Goal: Find specific page/section: Find specific page/section

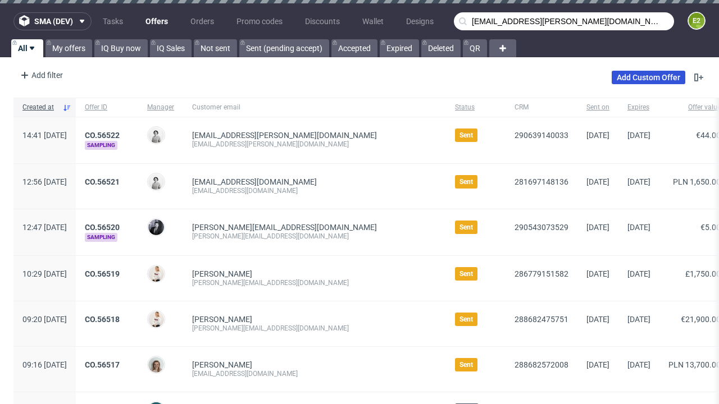
type input "[EMAIL_ADDRESS][PERSON_NAME][DOMAIN_NAME]"
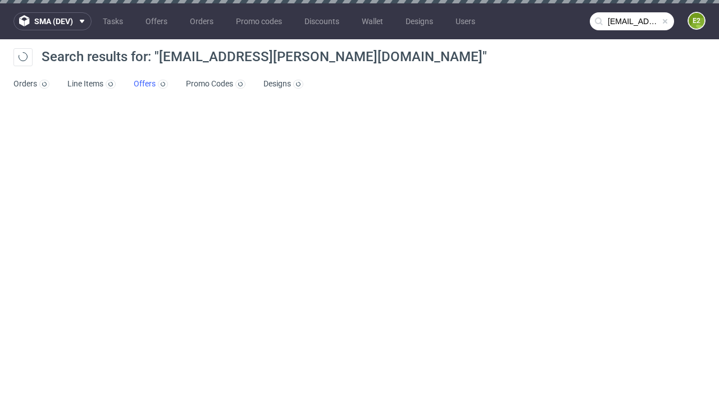
click at [151, 84] on link "Offers" at bounding box center [151, 84] width 34 height 18
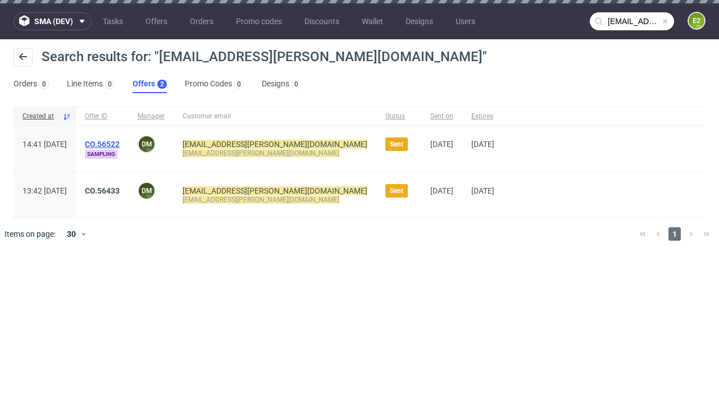
click at [120, 144] on link "CO.56522" at bounding box center [102, 144] width 35 height 9
